Goal: Task Accomplishment & Management: Complete application form

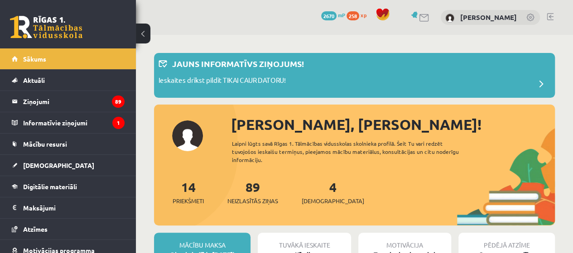
click at [320, 178] on div "4 Ieskaites" at bounding box center [333, 192] width 62 height 28
click at [539, 72] on div "Jauns informatīvs ziņojums!" at bounding box center [355, 67] width 392 height 18
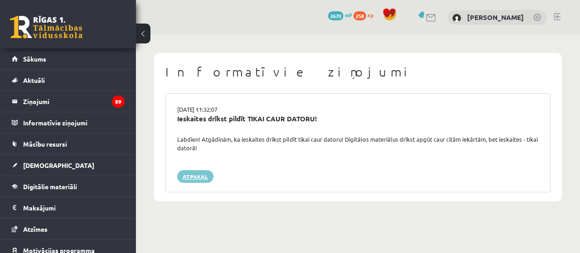
click at [197, 173] on link "Atpakaļ" at bounding box center [195, 176] width 36 height 13
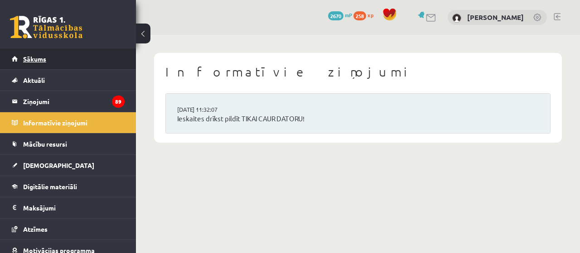
click at [35, 56] on span "Sākums" at bounding box center [34, 59] width 23 height 8
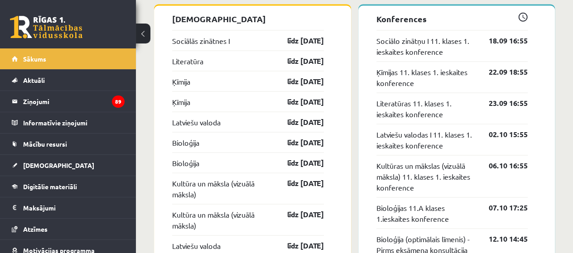
scroll to position [837, 0]
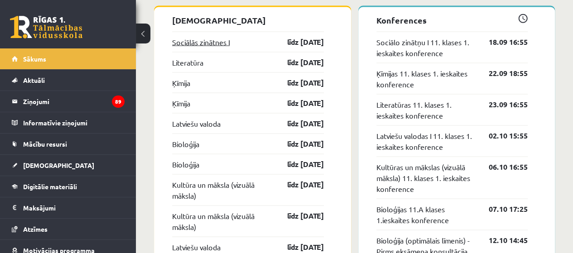
click at [216, 42] on link "Sociālās zinātnes I" at bounding box center [201, 41] width 58 height 11
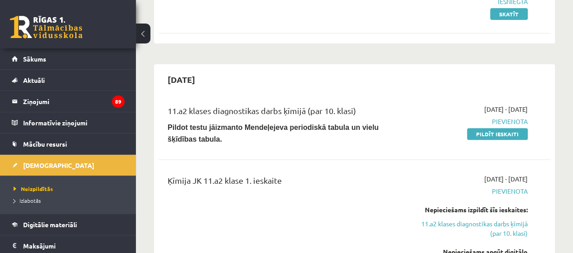
scroll to position [181, 0]
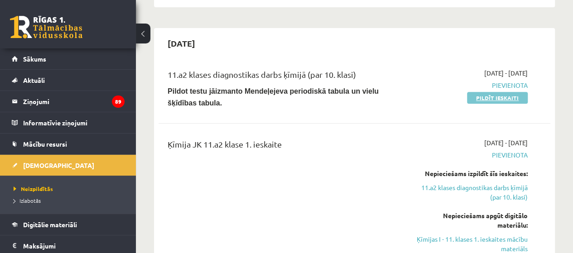
click at [487, 96] on link "Pildīt ieskaiti" at bounding box center [497, 98] width 61 height 12
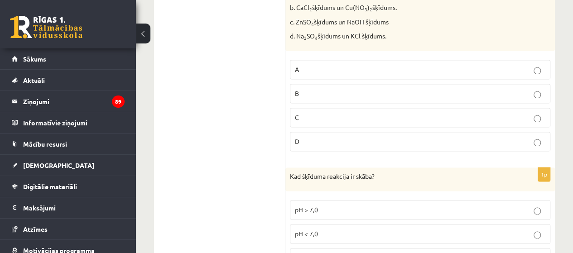
scroll to position [4225, 0]
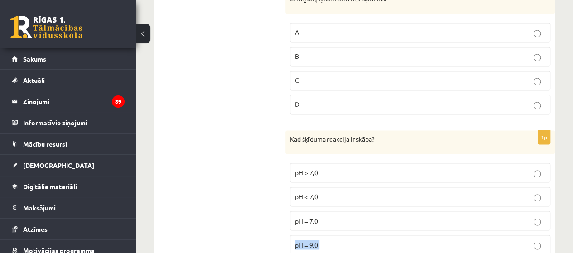
drag, startPoint x: 293, startPoint y: 209, endPoint x: 467, endPoint y: 183, distance: 176.3
click at [467, 216] on p "pH = 7,0" at bounding box center [420, 221] width 250 height 10
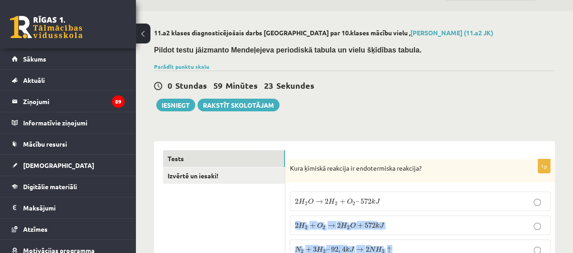
scroll to position [0, 0]
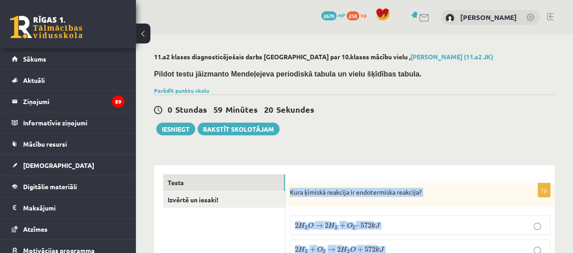
drag, startPoint x: 292, startPoint y: 207, endPoint x: 289, endPoint y: 185, distance: 22.4
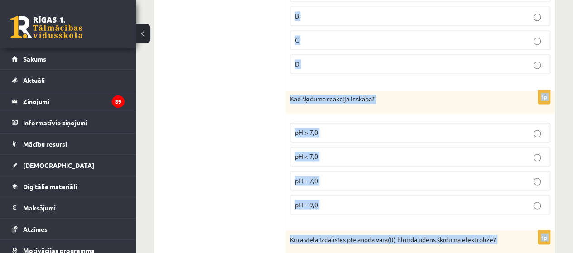
scroll to position [4225, 0]
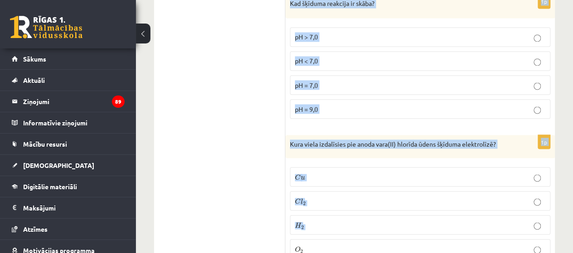
copy form "Kura ķīmiskā reakcija ir endotermiska reakcija? 2 H 2 O → 2 H 2 + O 2 – 572 k J…"
click at [309, 191] on label "C l 2 C l 2" at bounding box center [420, 200] width 260 height 19
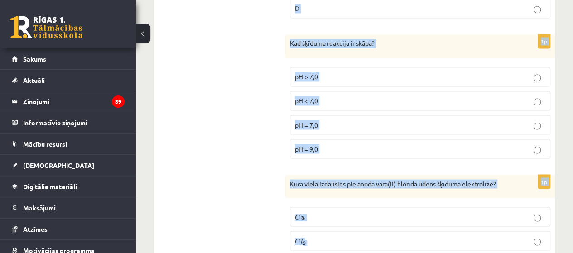
scroll to position [4135, 0]
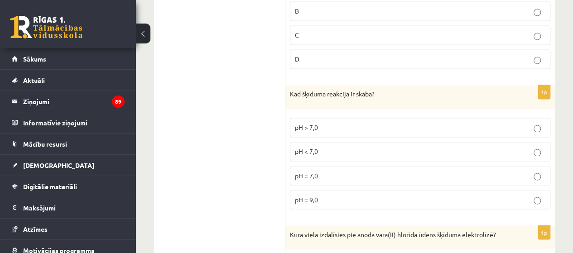
click at [315, 142] on label "pH < 7,0" at bounding box center [420, 151] width 260 height 19
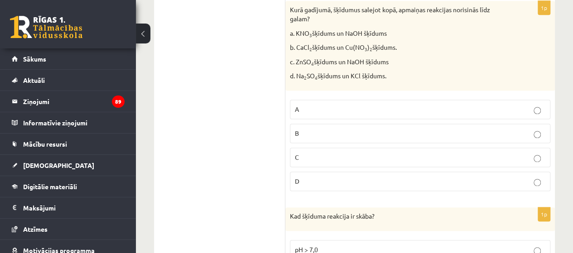
scroll to position [3999, 0]
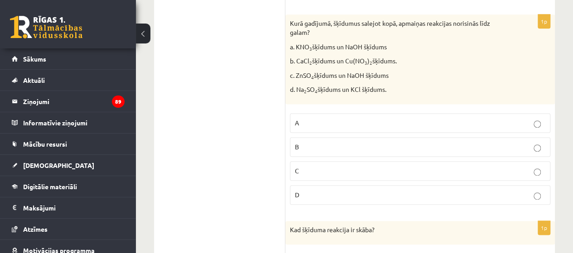
click at [308, 166] on p "C" at bounding box center [420, 171] width 250 height 10
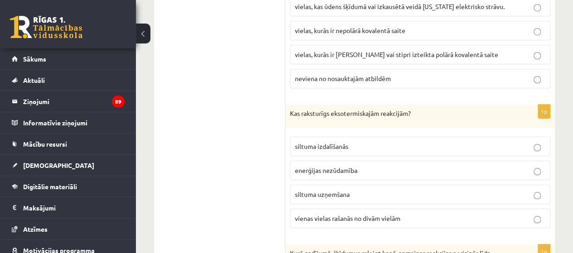
scroll to position [3727, 0]
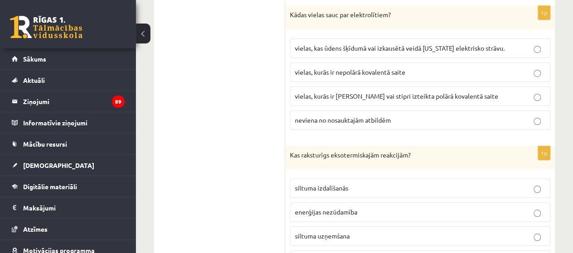
click at [321, 232] on span "siltuma uzņemšana" at bounding box center [322, 236] width 55 height 8
click at [316, 178] on label "siltuma izdalīšanās" at bounding box center [420, 187] width 260 height 19
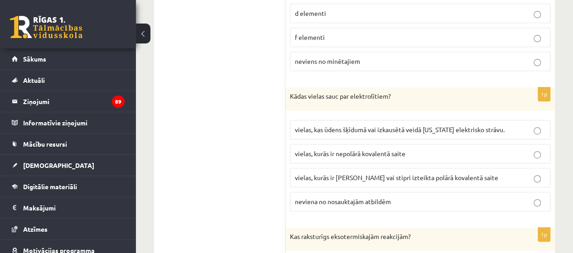
scroll to position [3637, 0]
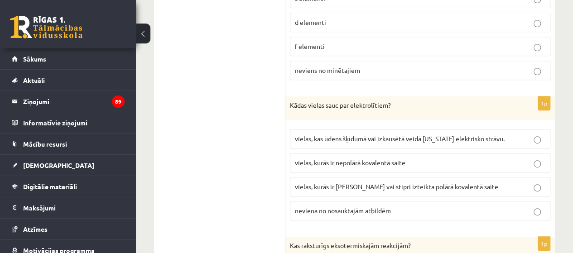
click at [327, 183] on span "vielas, kurās ir jonu saite vai stipri izteikta polārā kovalentā saite" at bounding box center [396, 187] width 203 height 8
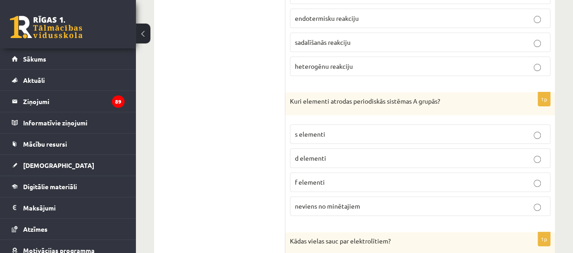
scroll to position [3456, 0]
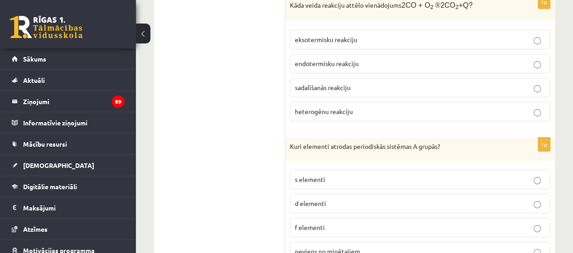
click at [308, 170] on label "s elementi" at bounding box center [420, 179] width 260 height 19
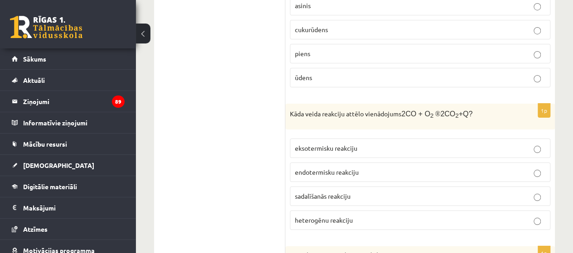
scroll to position [3320, 0]
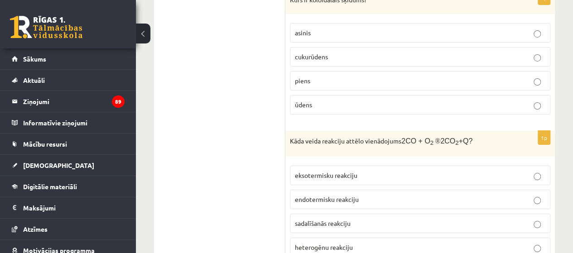
click at [347, 166] on label "eksotermisku reakciju" at bounding box center [420, 175] width 260 height 19
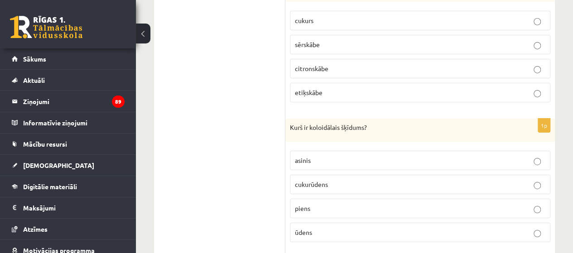
scroll to position [3184, 0]
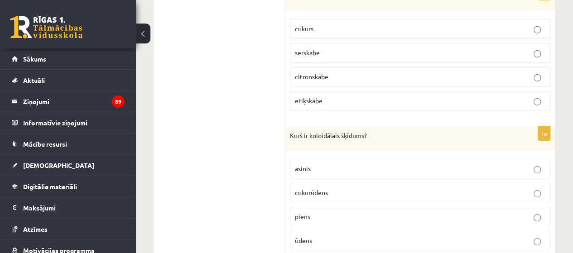
click at [325, 212] on p "piens" at bounding box center [420, 217] width 250 height 10
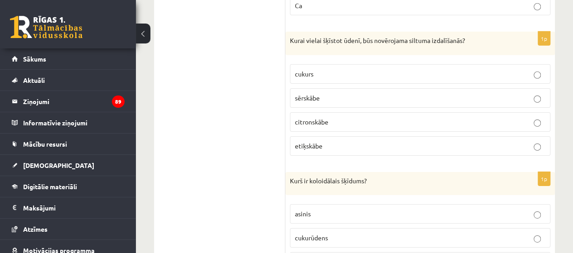
click at [328, 93] on p "sērskābe" at bounding box center [420, 98] width 250 height 10
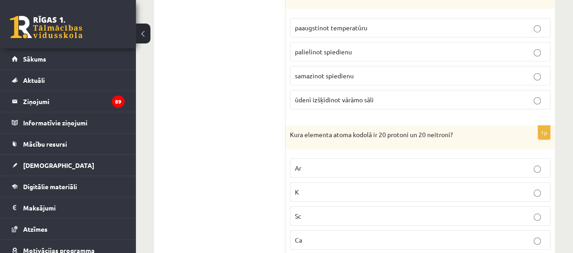
scroll to position [2867, 0]
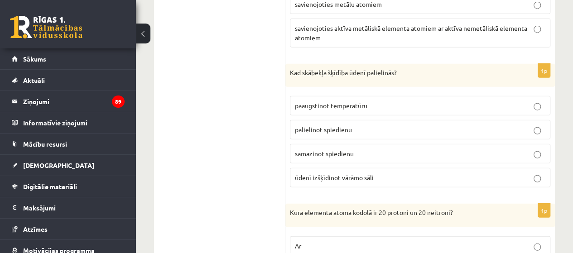
scroll to position [2867, 0]
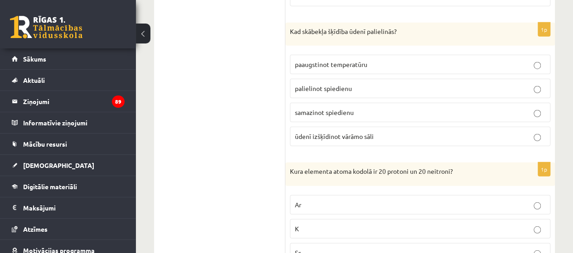
click at [330, 84] on p "palielinot spiedienu" at bounding box center [420, 89] width 250 height 10
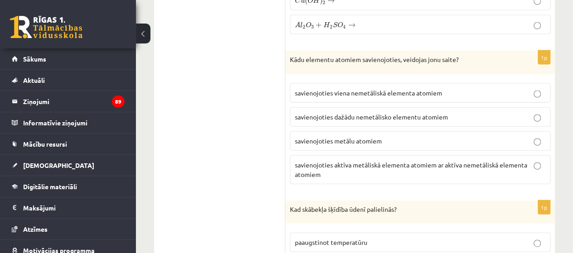
scroll to position [2686, 0]
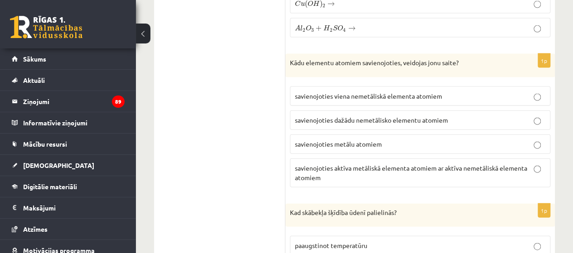
click at [350, 164] on span "savienojoties aktīva metāliskā elementa atomiem ar aktīva nemetāliskā elementa …" at bounding box center [411, 173] width 232 height 18
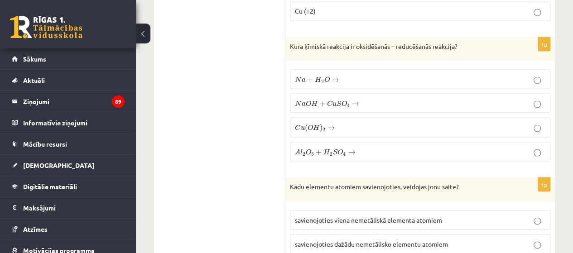
scroll to position [2550, 0]
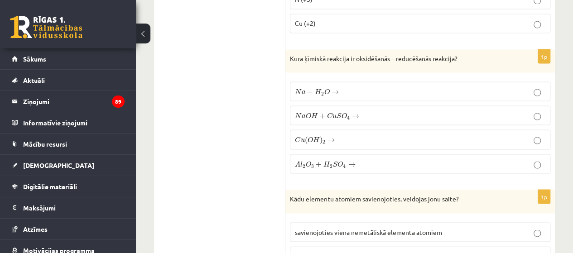
click at [338, 90] on span "→" at bounding box center [335, 92] width 7 height 5
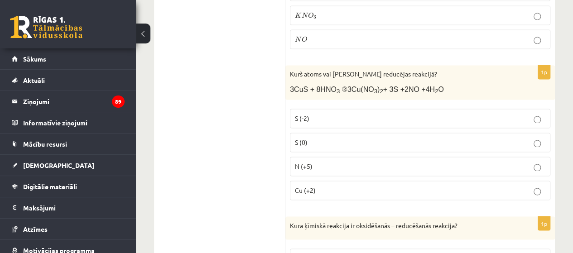
scroll to position [2369, 0]
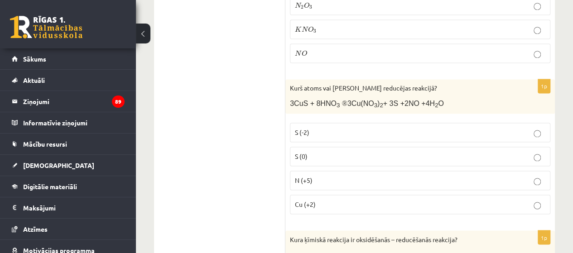
click at [319, 171] on label "N (+5)" at bounding box center [420, 180] width 260 height 19
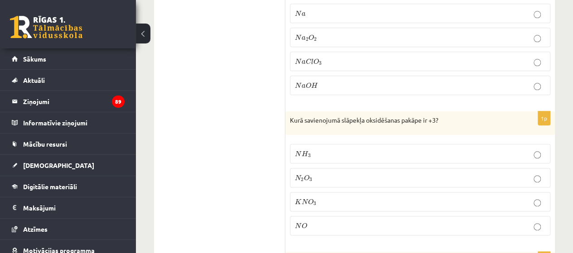
scroll to position [2188, 0]
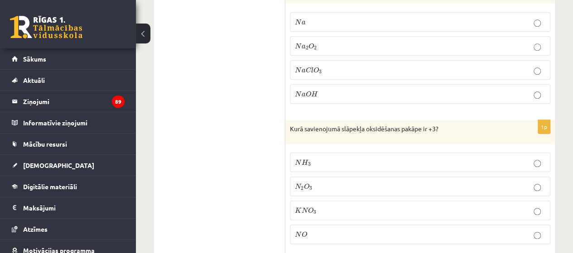
click at [353, 182] on p "N 2 O 3 N 2 O 3" at bounding box center [420, 187] width 250 height 10
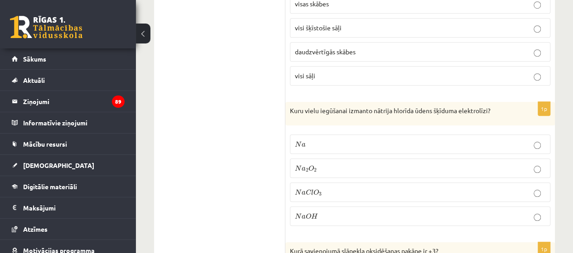
scroll to position [2052, 0]
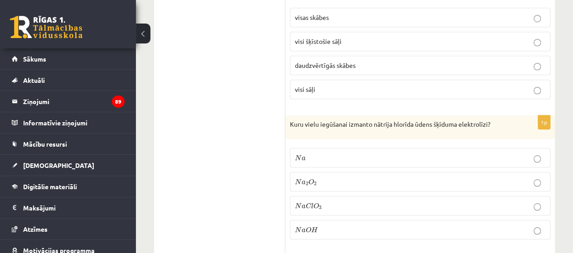
click at [315, 227] on span "H" at bounding box center [314, 230] width 7 height 6
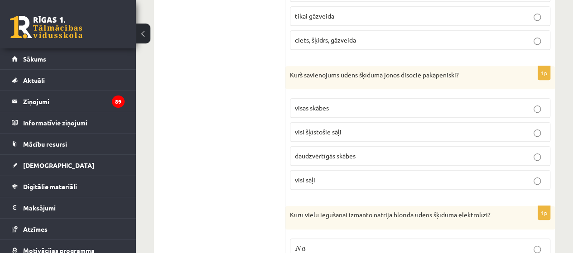
scroll to position [1916, 0]
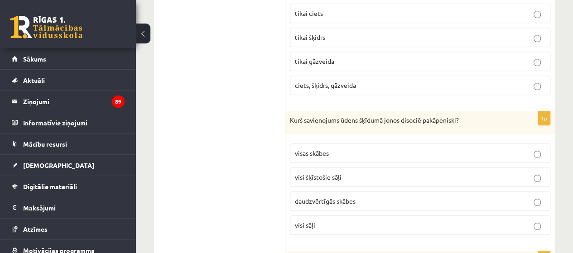
click at [313, 197] on p "daudzvērtīgās skābes" at bounding box center [420, 202] width 250 height 10
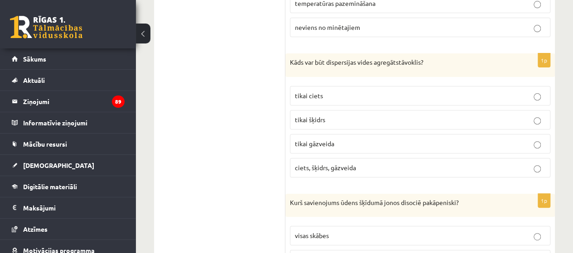
scroll to position [1780, 0]
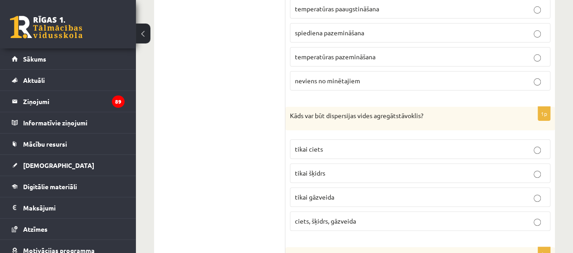
click at [325, 216] on p "ciets, šķidrs, gāzveida" at bounding box center [420, 221] width 250 height 10
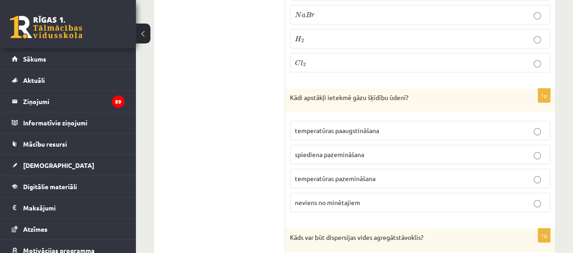
scroll to position [1644, 0]
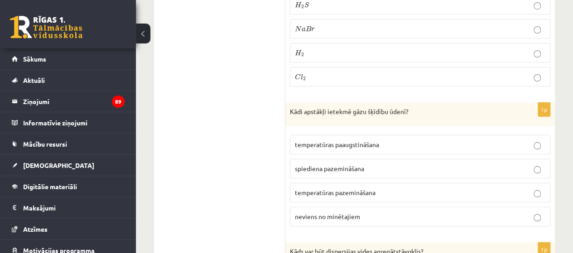
click at [324, 188] on span "temperatūras pazemināšana" at bounding box center [335, 192] width 81 height 8
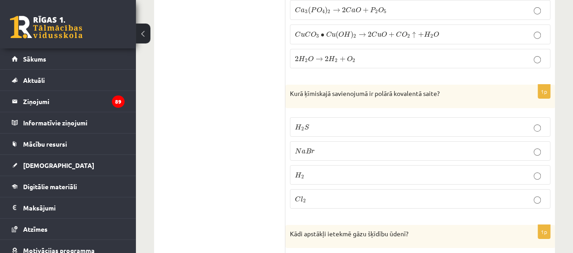
scroll to position [1509, 0]
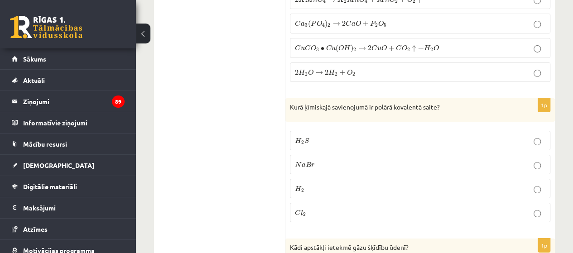
click at [324, 136] on p "H 2 S H 2 S" at bounding box center [420, 141] width 250 height 10
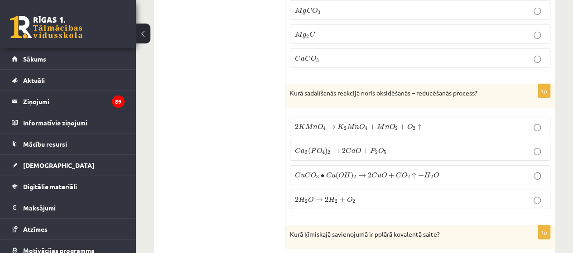
scroll to position [1373, 0]
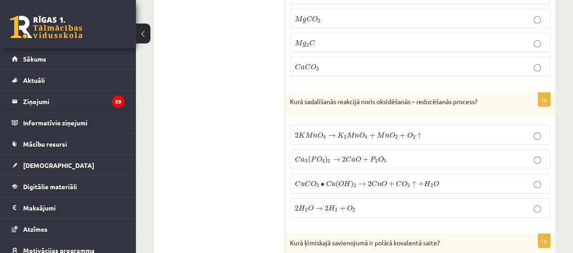
click at [340, 132] on span "2 K M n O 4 → K 2 M n O 4 + M n O 2 + O 2 ↑ 2 K M n O 4 → K 2 M n O 4 + M n O 2…" at bounding box center [358, 136] width 126 height 8
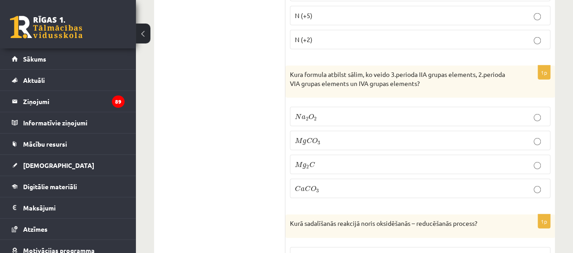
scroll to position [1237, 0]
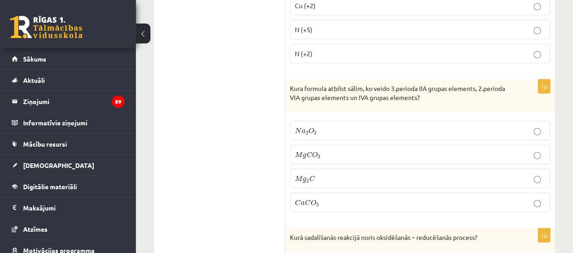
click at [307, 152] on span "C" at bounding box center [309, 155] width 6 height 6
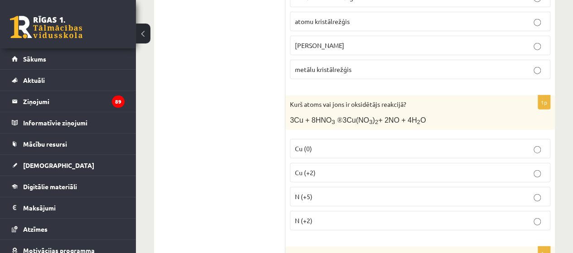
scroll to position [1056, 0]
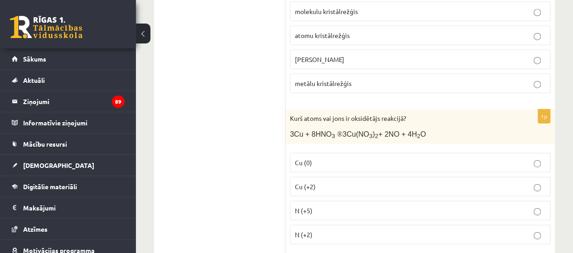
click at [313, 206] on p "N (+5)" at bounding box center [420, 211] width 250 height 10
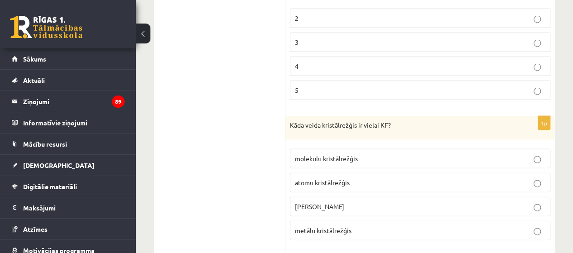
scroll to position [920, 0]
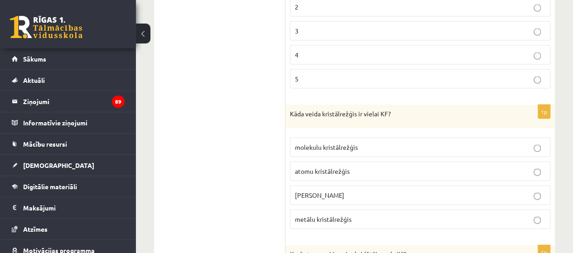
click at [325, 191] on span "jonu kristālrežģis" at bounding box center [319, 195] width 49 height 8
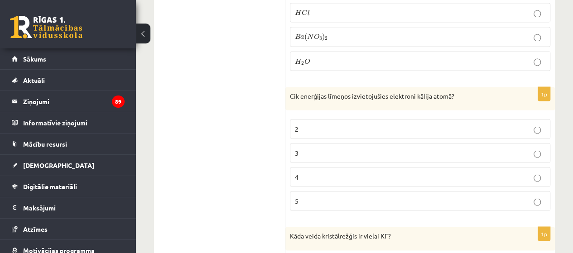
scroll to position [784, 0]
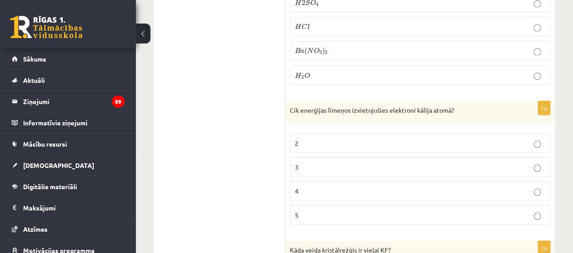
click at [312, 188] on label "4" at bounding box center [420, 190] width 260 height 19
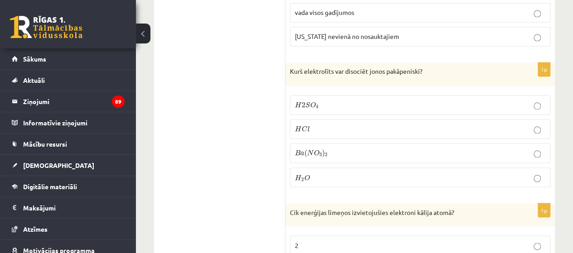
scroll to position [648, 0]
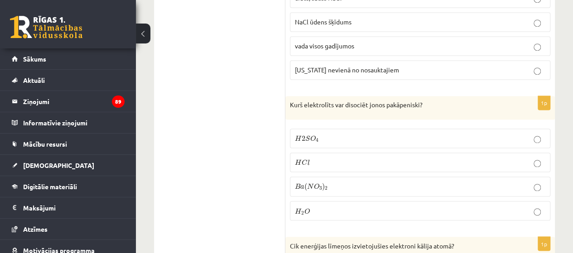
click at [299, 135] on span "H" at bounding box center [298, 138] width 7 height 6
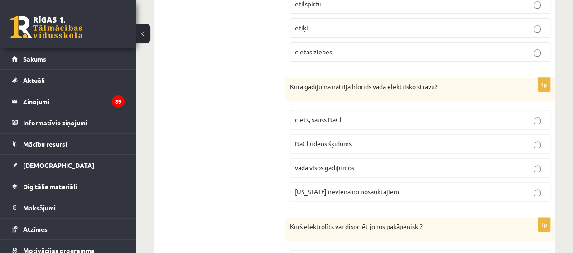
scroll to position [512, 0]
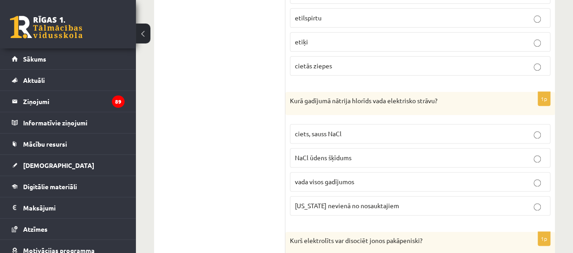
click at [321, 154] on span "NaCl ūdens šķīdums" at bounding box center [323, 158] width 57 height 8
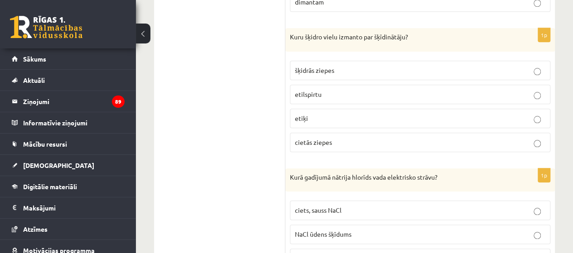
scroll to position [422, 0]
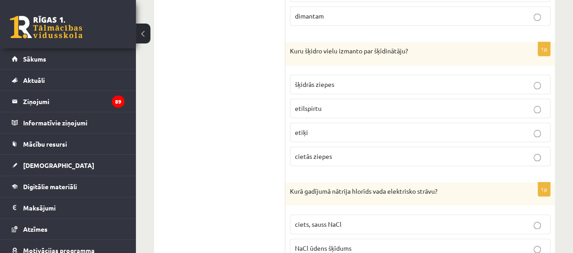
click at [324, 110] on label "etilspirtu" at bounding box center [420, 108] width 260 height 19
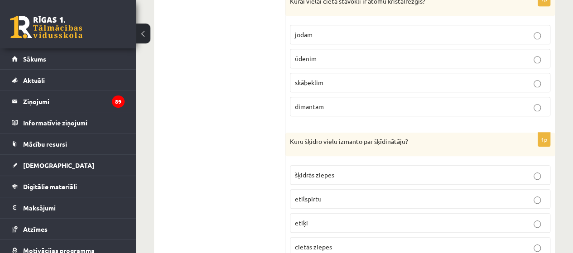
click at [324, 110] on label "dimantam" at bounding box center [420, 106] width 260 height 19
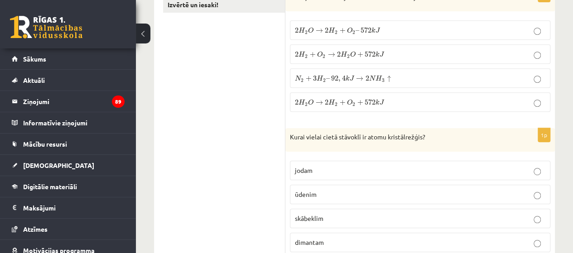
scroll to position [105, 0]
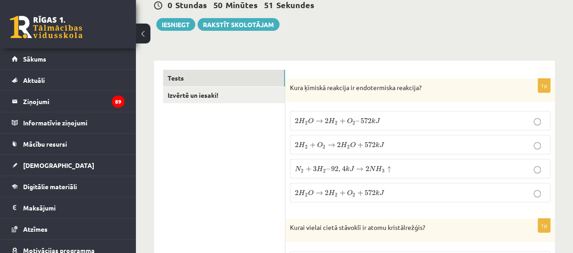
click at [324, 130] on fieldset "2 H 2 O → 2 H 2 + O 2 – 572 k J 2 H 2 O → 2 H 2 + O 2 – 572 k J 2 H 2 + O 2 → 2…" at bounding box center [420, 155] width 260 height 99
click at [326, 113] on label "2 H 2 O → 2 H 2 + O 2 – 572 k J 2 H 2 O → 2 H 2 + O 2 – 572 k J" at bounding box center [420, 120] width 260 height 19
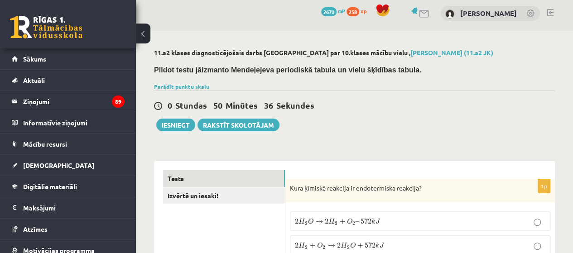
scroll to position [0, 0]
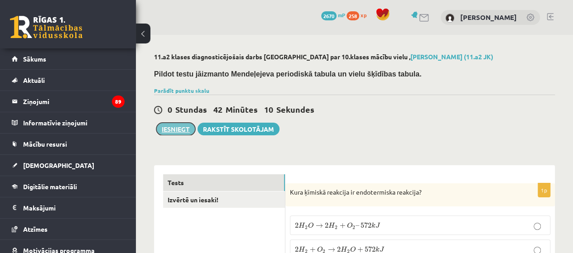
click at [166, 130] on button "Iesniegt" at bounding box center [175, 129] width 39 height 13
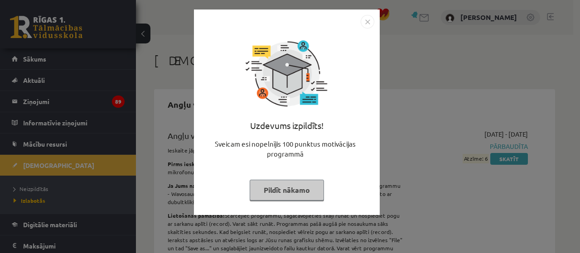
click at [310, 201] on div "Uzdevums izpildīts! Sveicam esi nopelnījis 100 punktus motivācijas programmā Pi…" at bounding box center [286, 119] width 175 height 181
click at [307, 196] on button "Pildīt nākamo" at bounding box center [287, 190] width 74 height 21
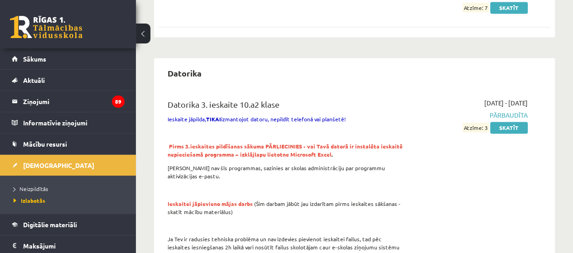
scroll to position [679, 0]
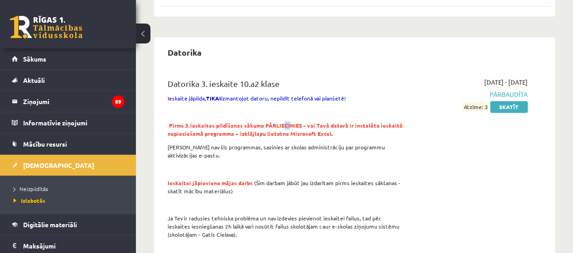
click at [286, 123] on span "Pirms 3.ieskaites pildīšanas sākuma PĀRLIECINIES - vai Tavā datorā ir instalēta…" at bounding box center [285, 129] width 235 height 15
click at [285, 122] on span "Pirms 3.ieskaites pildīšanas sākuma PĀRLIECINIES - vai Tavā datorā ir instalēta…" at bounding box center [285, 129] width 235 height 15
click at [284, 123] on span "Pirms 3.ieskaites pildīšanas sākuma PĀRLIECINIES - vai Tavā datorā ir instalēta…" at bounding box center [285, 129] width 235 height 15
click at [283, 124] on span "Pirms 3.ieskaites pildīšanas sākuma PĀRLIECINIES - vai Tavā datorā ir instalēta…" at bounding box center [285, 129] width 235 height 15
copy span "C"
